Goal: Obtain resource: Obtain resource

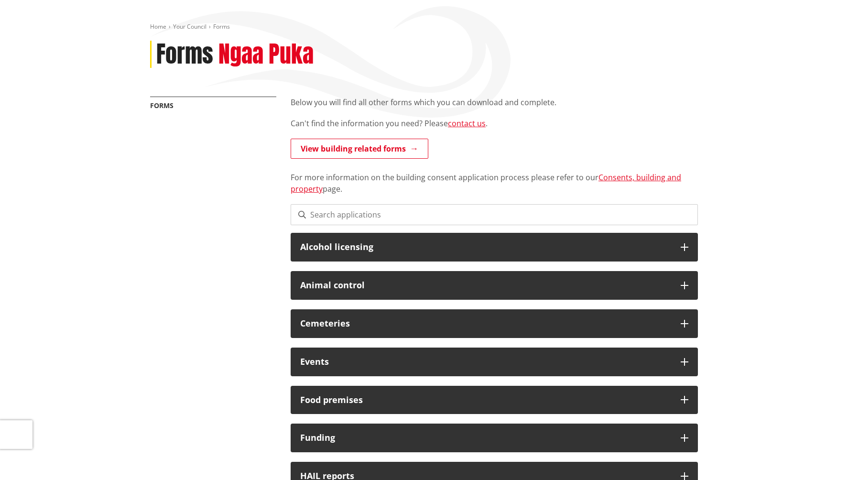
scroll to position [73, 0]
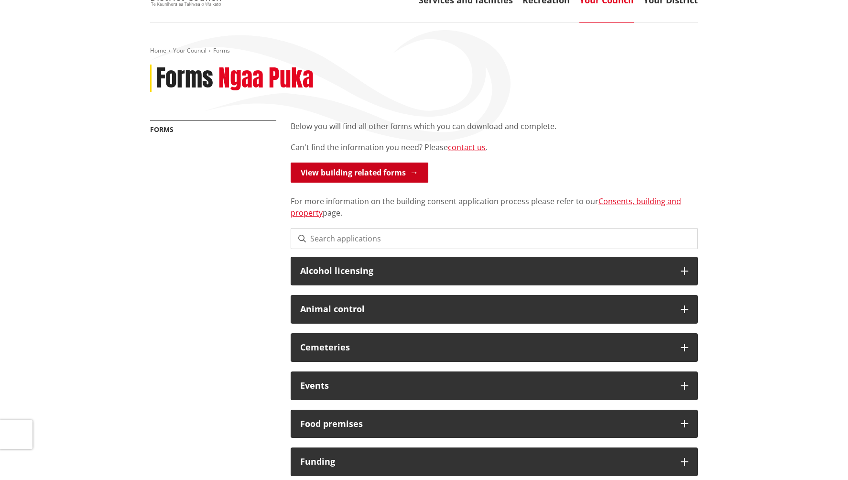
click at [374, 172] on link "View building related forms" at bounding box center [360, 173] width 138 height 20
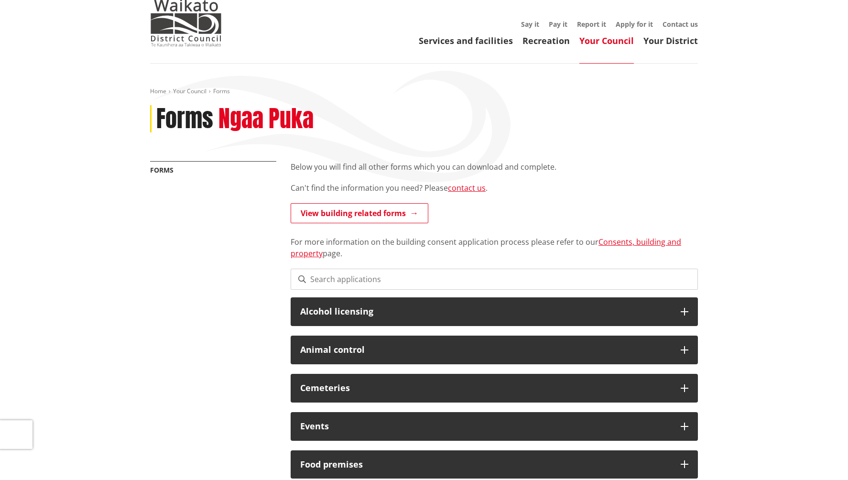
scroll to position [22, 0]
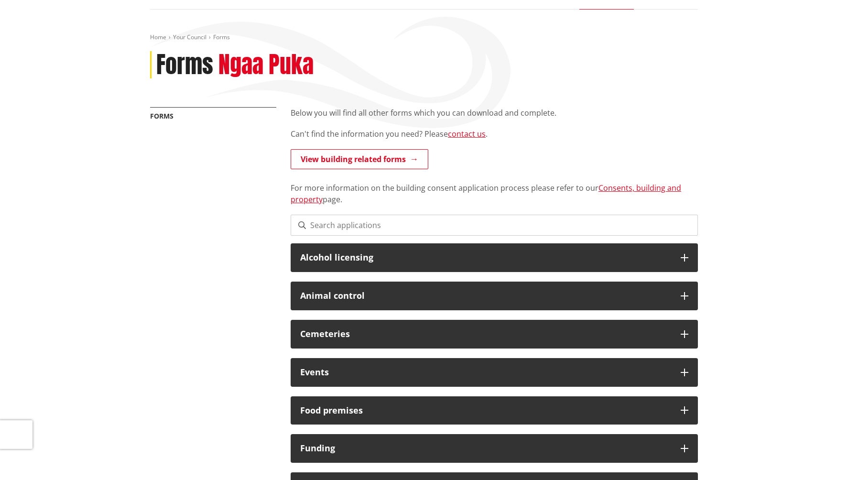
scroll to position [83, 0]
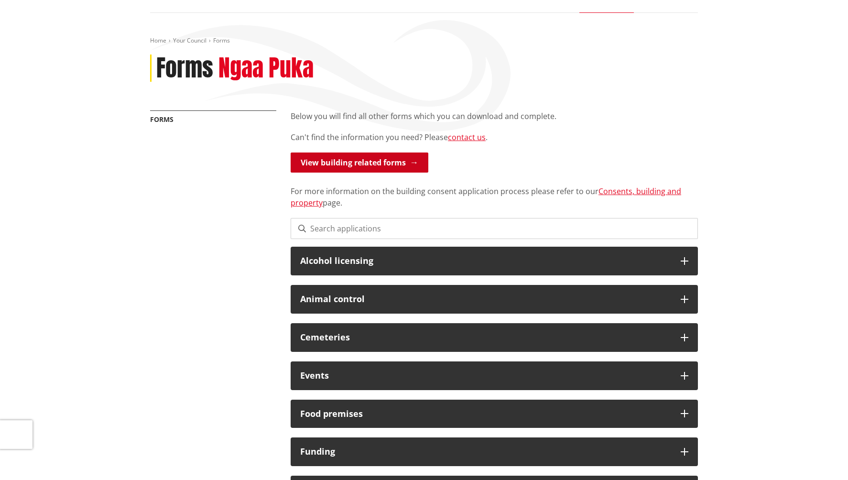
click at [374, 161] on link "View building related forms" at bounding box center [360, 162] width 138 height 20
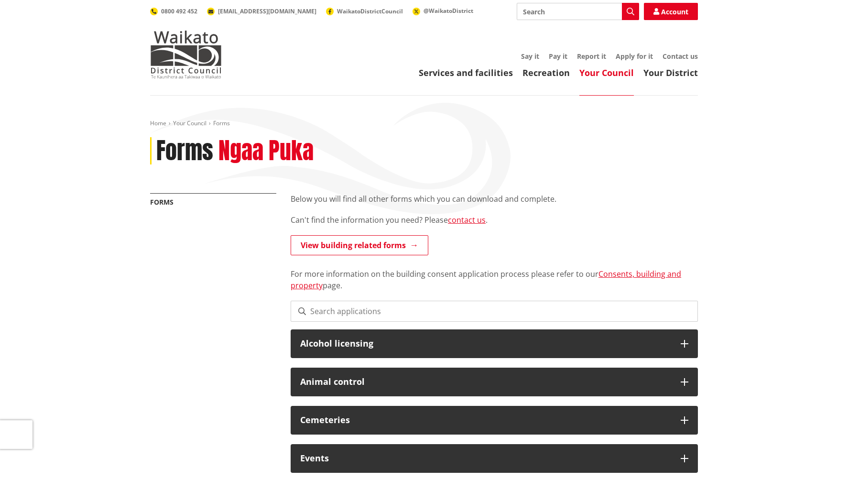
scroll to position [83, 0]
